Goal: Task Accomplishment & Management: Manage account settings

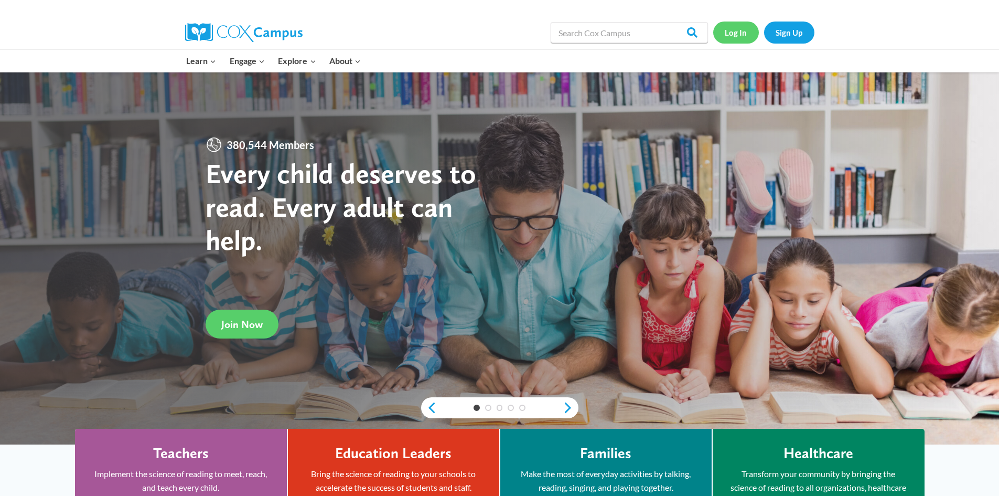
click at [740, 40] on link "Log In" at bounding box center [736, 33] width 46 height 22
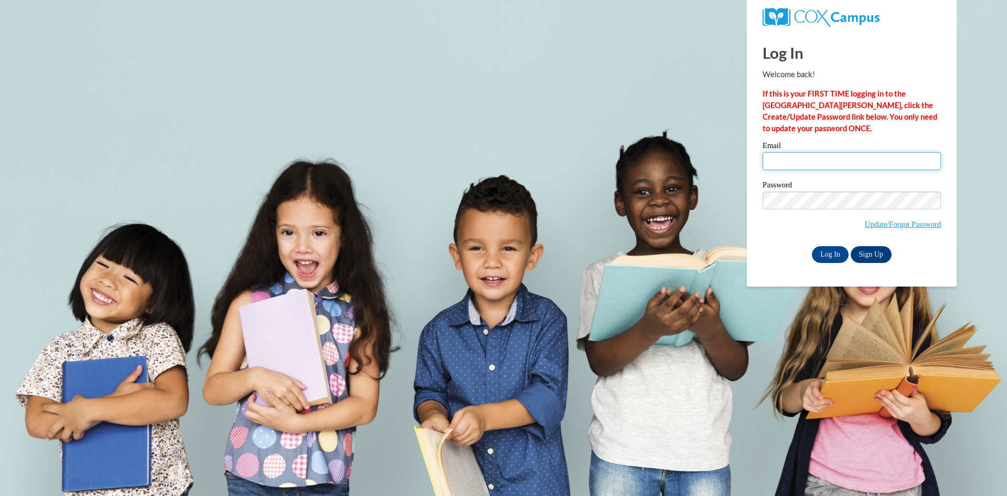
click at [837, 153] on input "Email" at bounding box center [852, 161] width 178 height 18
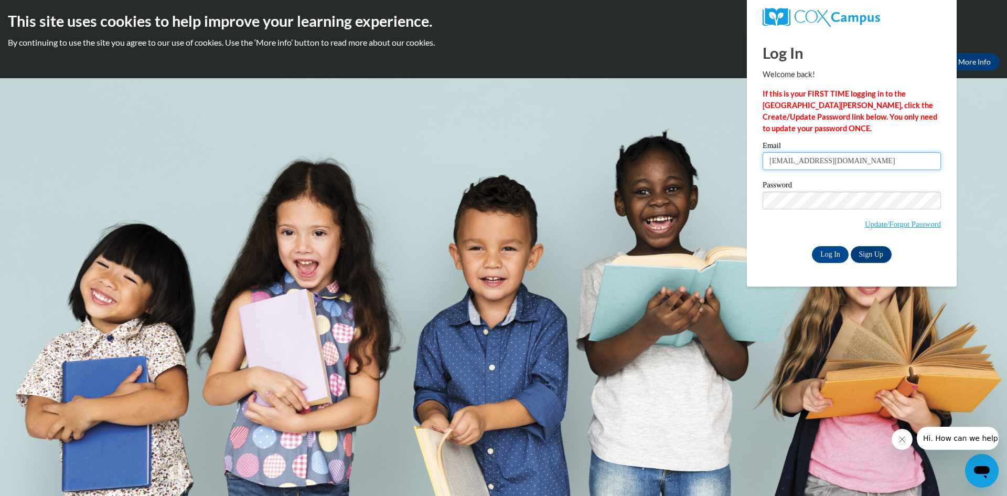
type input "[EMAIL_ADDRESS][DOMAIN_NAME]"
click at [812, 246] on input "Log In" at bounding box center [830, 254] width 37 height 17
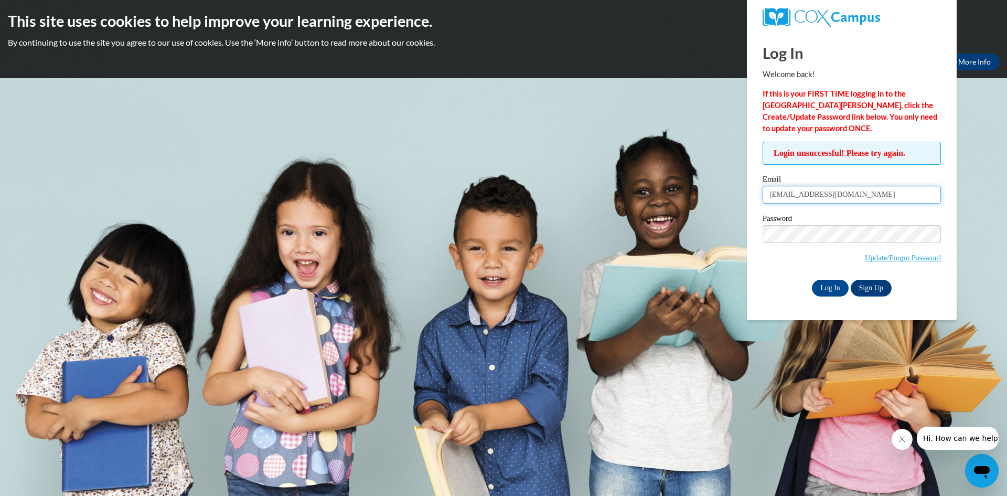
click at [839, 198] on input "[EMAIL_ADDRESS][DOMAIN_NAME]" at bounding box center [852, 195] width 178 height 18
drag, startPoint x: 839, startPoint y: 198, endPoint x: 763, endPoint y: 211, distance: 77.2
click at [763, 211] on div "Email tstokes@gmail.com" at bounding box center [852, 193] width 178 height 36
type input "tonistokes@floydboe.net"
click at [920, 258] on link "Update/Forgot Password" at bounding box center [903, 257] width 76 height 8
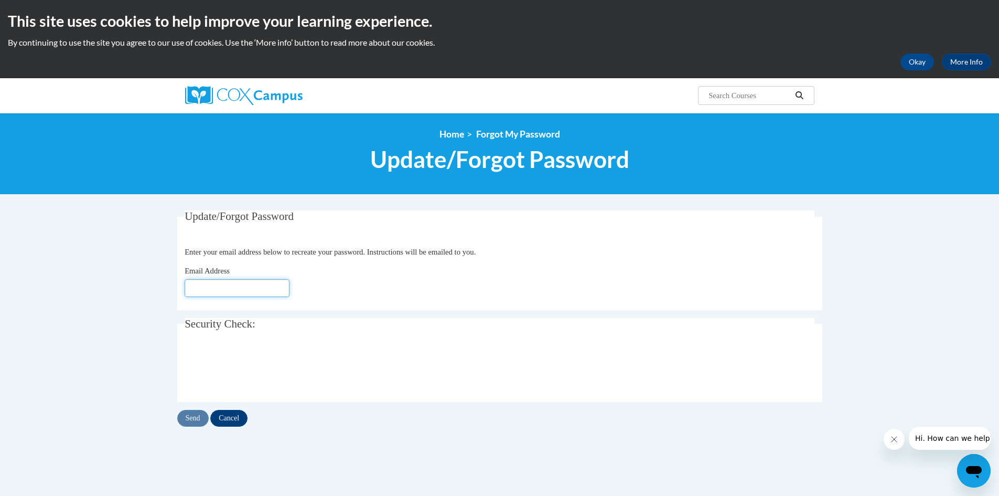
click at [203, 283] on input "Email Address" at bounding box center [237, 288] width 105 height 18
type input "[EMAIL_ADDRESS][DOMAIN_NAME]"
click at [194, 422] on input "Send" at bounding box center [192, 418] width 31 height 17
